Goal: Navigation & Orientation: Understand site structure

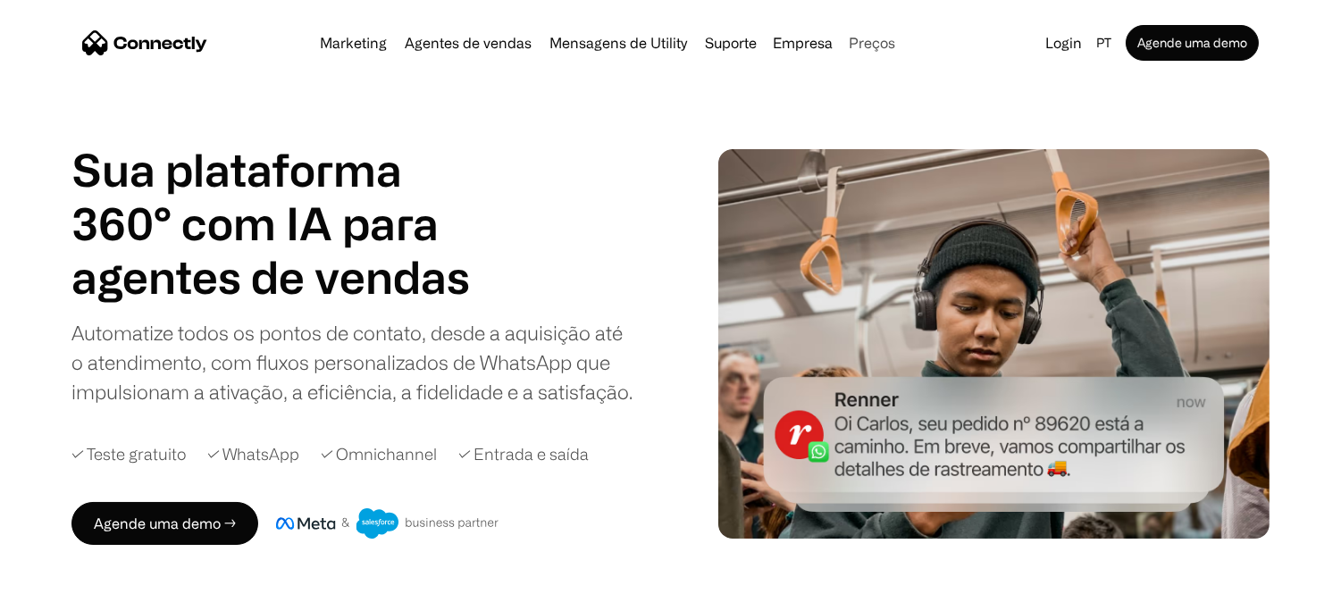
click at [873, 41] on link "Preços" at bounding box center [872, 43] width 61 height 14
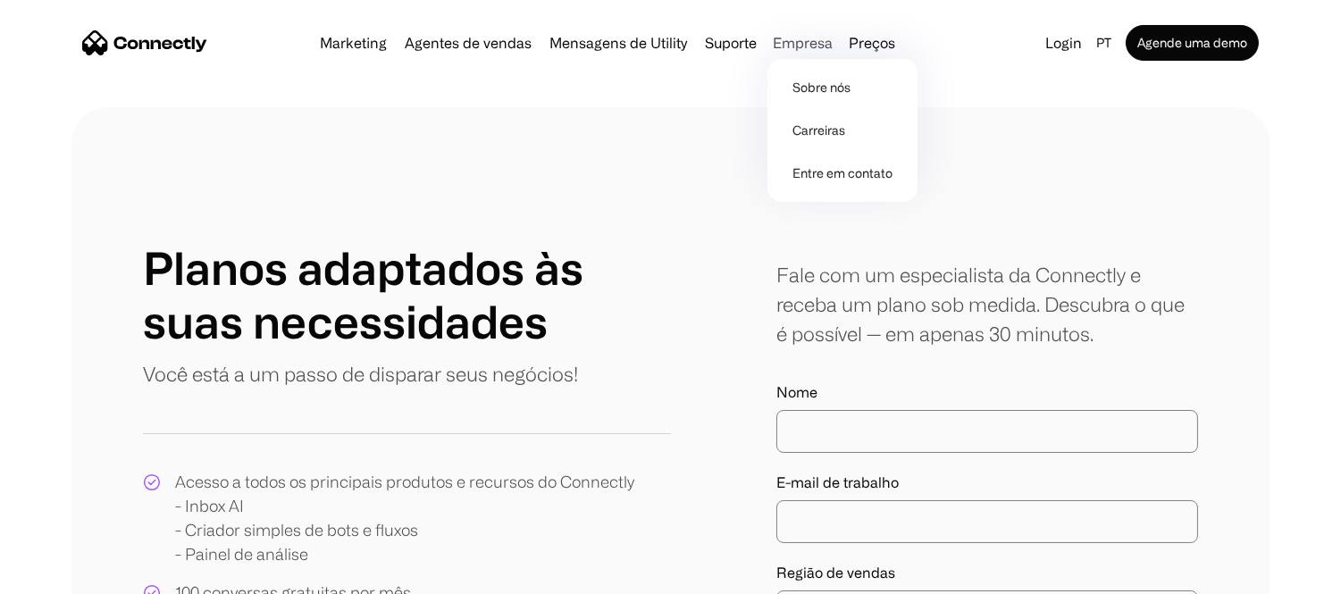
click at [801, 47] on div "Empresa" at bounding box center [803, 42] width 60 height 25
click at [805, 40] on div "Empresa" at bounding box center [803, 42] width 60 height 25
click at [817, 80] on link "Sobre nós" at bounding box center [843, 87] width 136 height 43
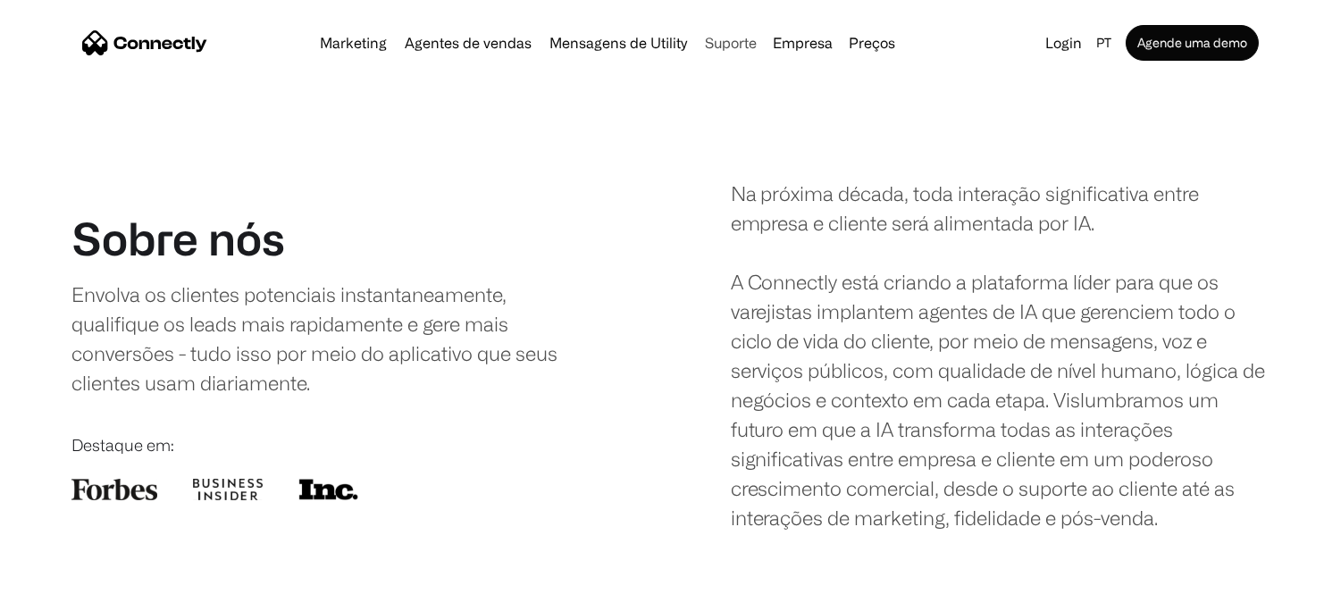
click at [742, 43] on link "Suporte" at bounding box center [731, 43] width 66 height 14
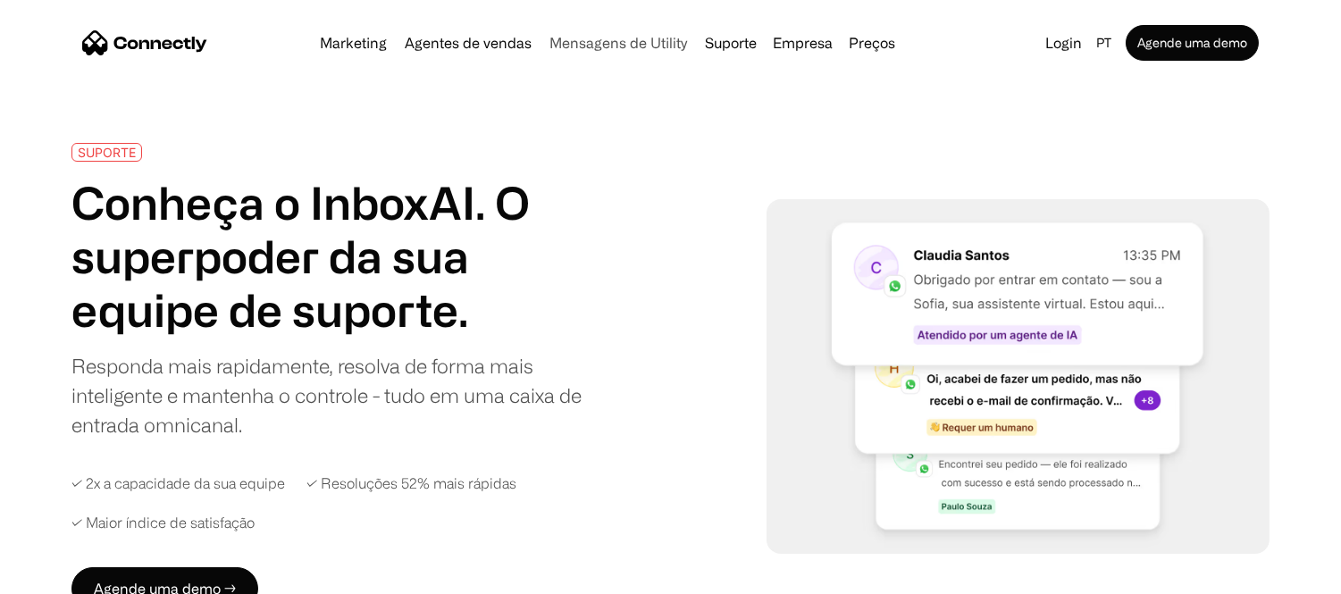
click at [650, 43] on link "Mensagens de Utility" at bounding box center [618, 43] width 152 height 14
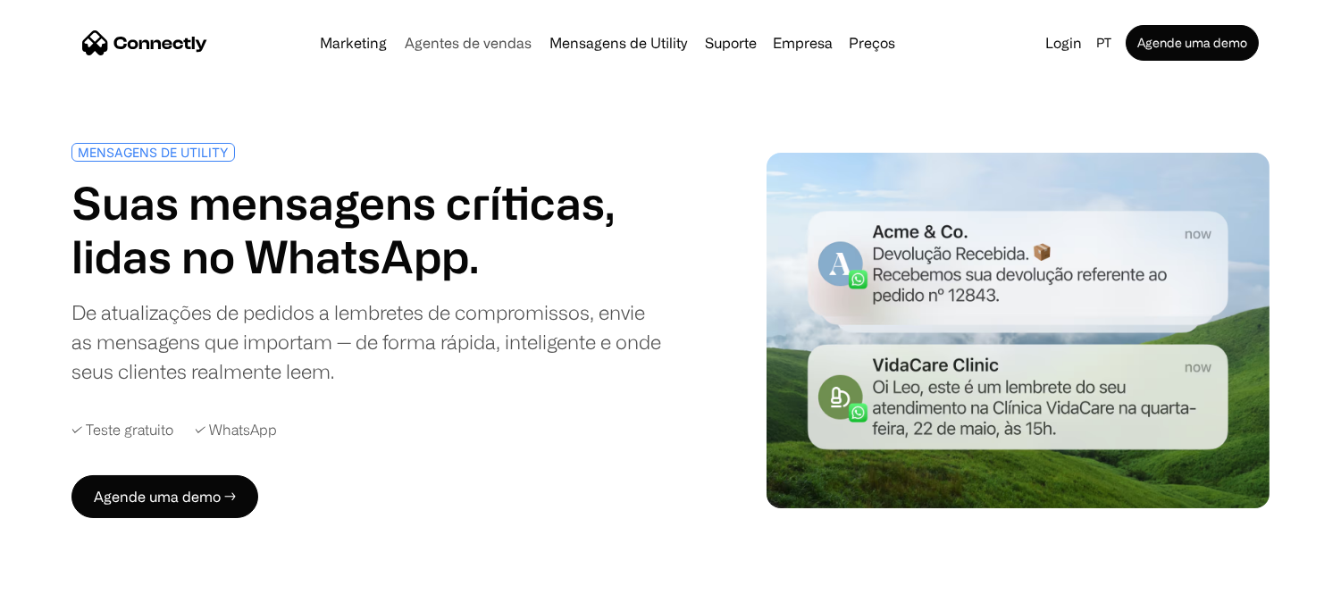
click at [512, 38] on link "Agentes de vendas" at bounding box center [468, 43] width 141 height 14
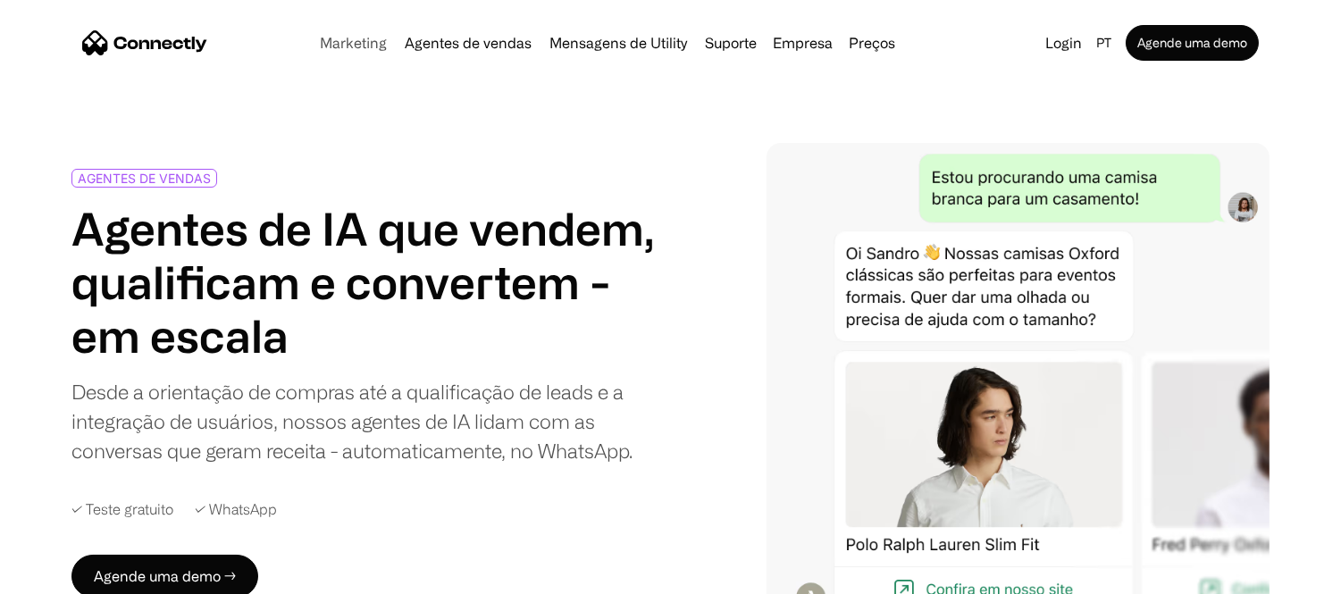
drag, startPoint x: 349, startPoint y: 46, endPoint x: 360, endPoint y: 46, distance: 10.8
click at [351, 46] on link "Marketing" at bounding box center [353, 43] width 81 height 14
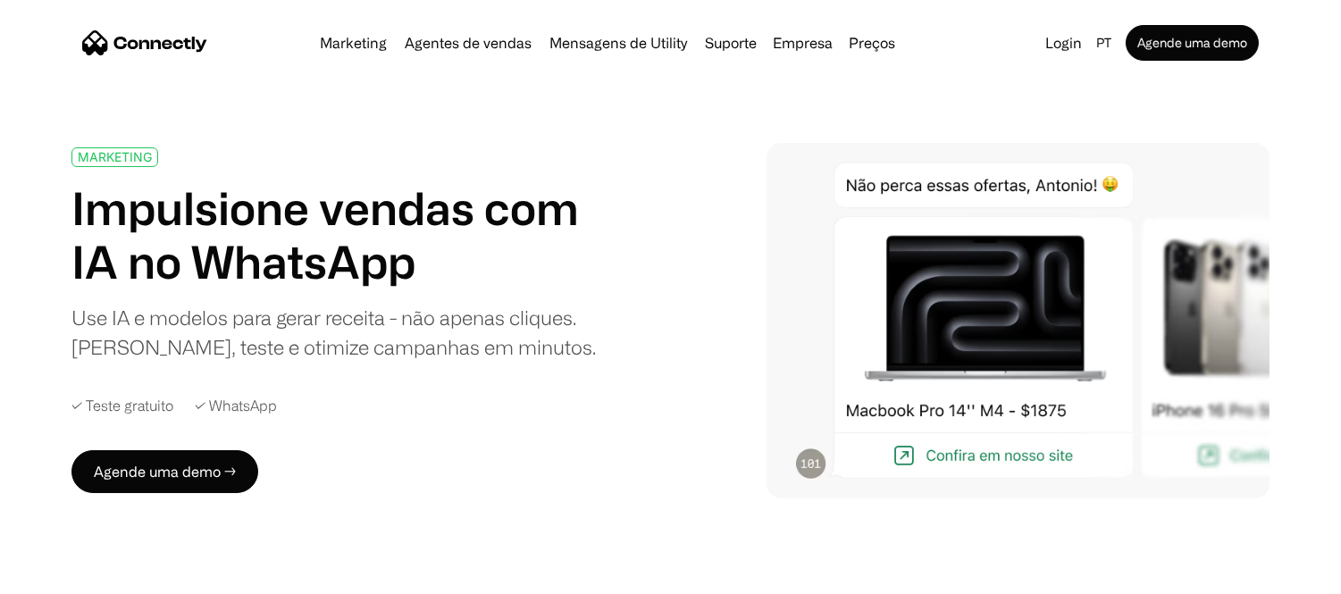
click at [166, 42] on img "home" at bounding box center [144, 42] width 125 height 25
